Goal: Find contact information: Find contact information

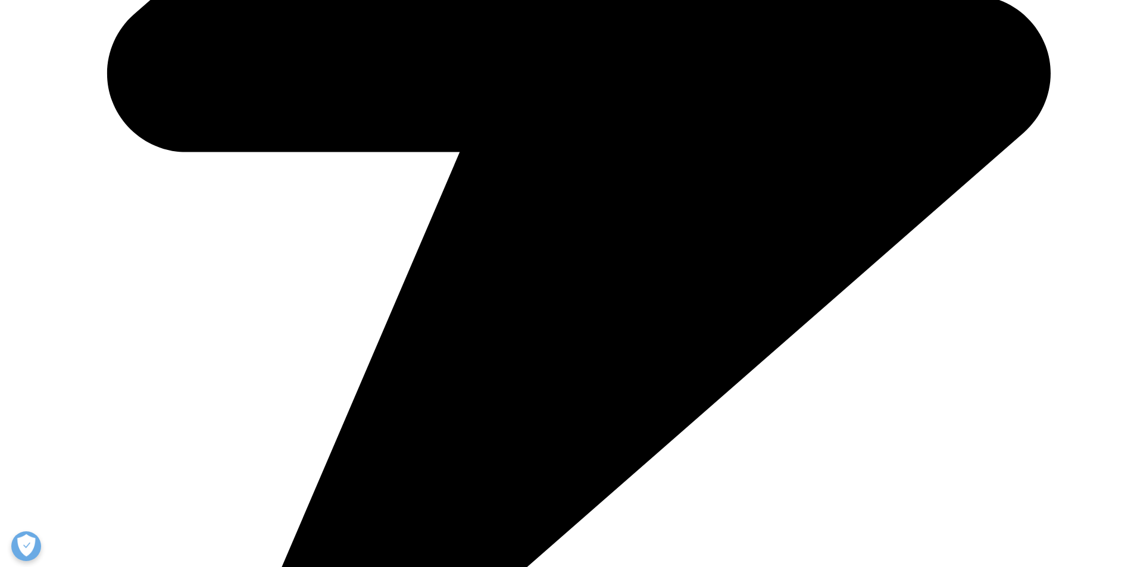
scroll to position [4289, 0]
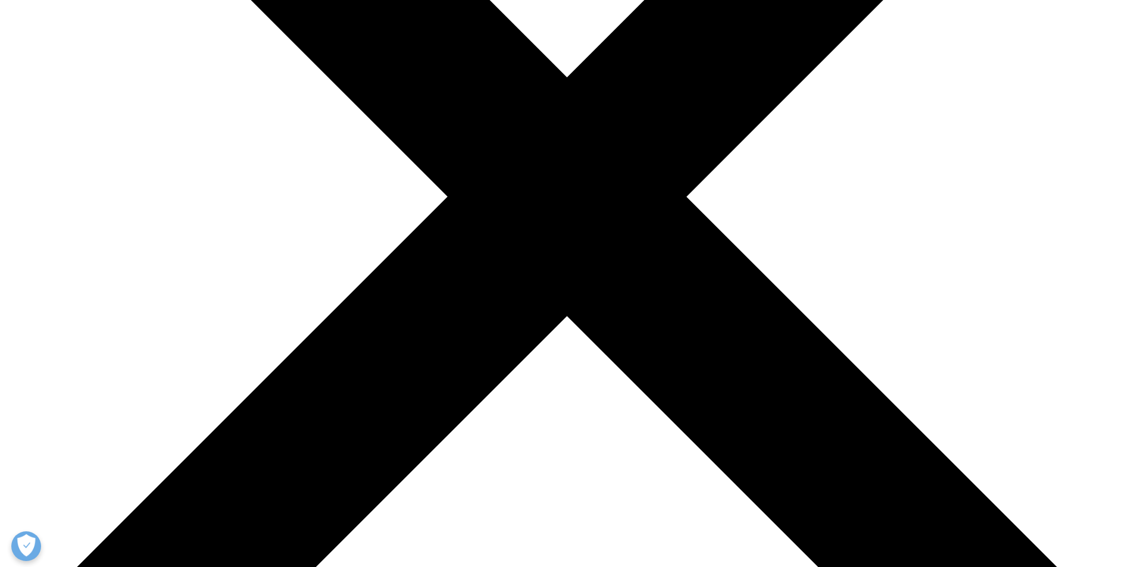
scroll to position [298, 0]
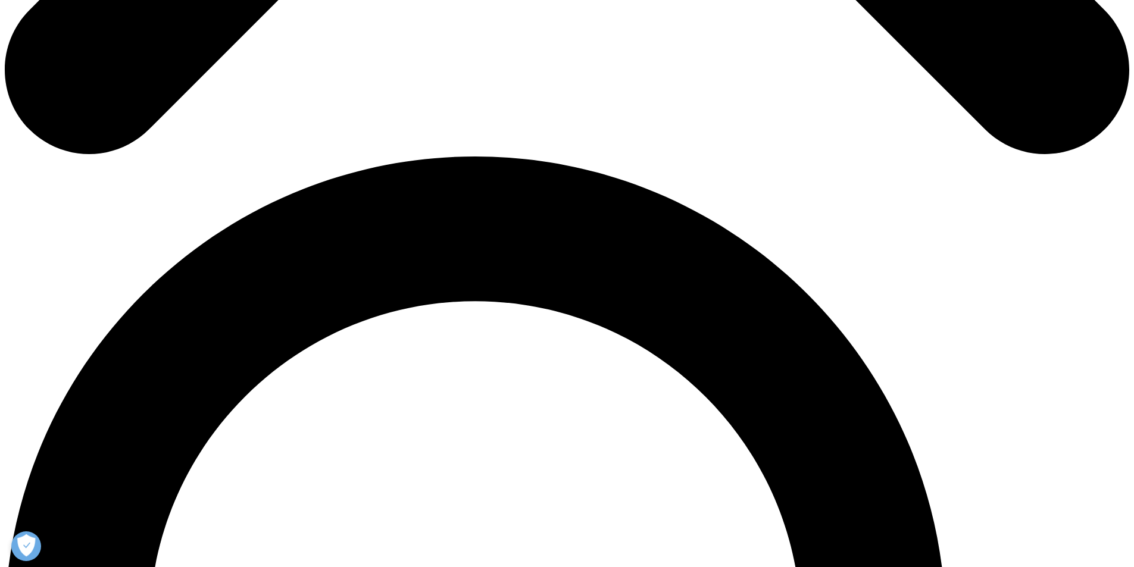
scroll to position [1008, 0]
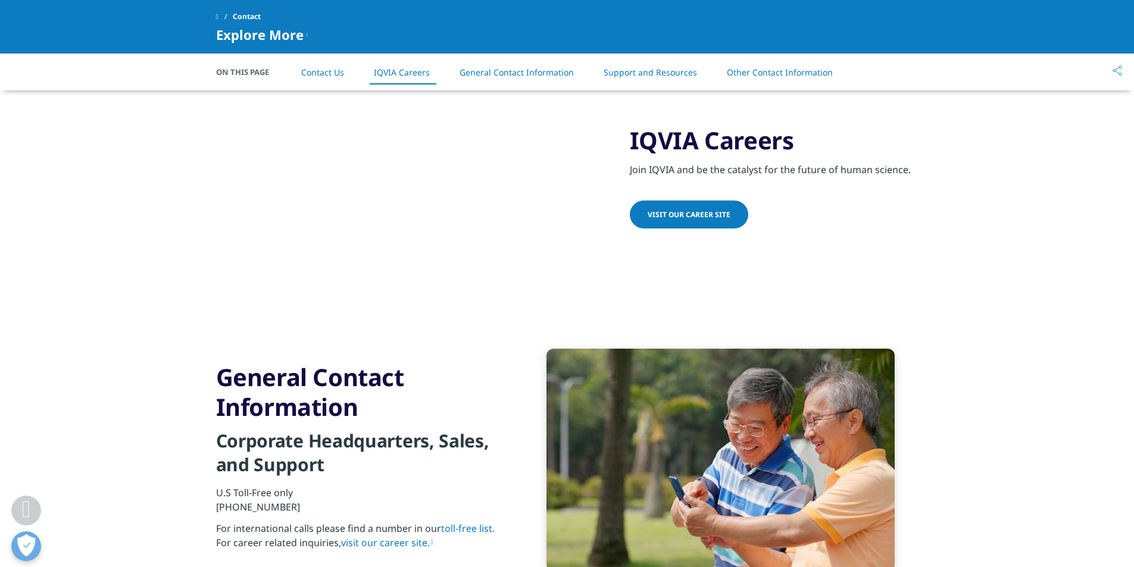
click at [668, 212] on span "Visit our Career Site" at bounding box center [689, 214] width 83 height 10
